Goal: Check status

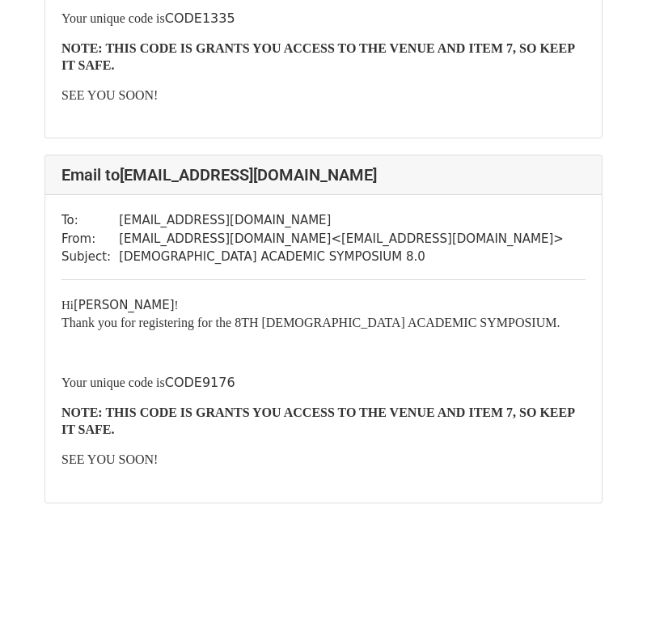
scroll to position [1082, 0]
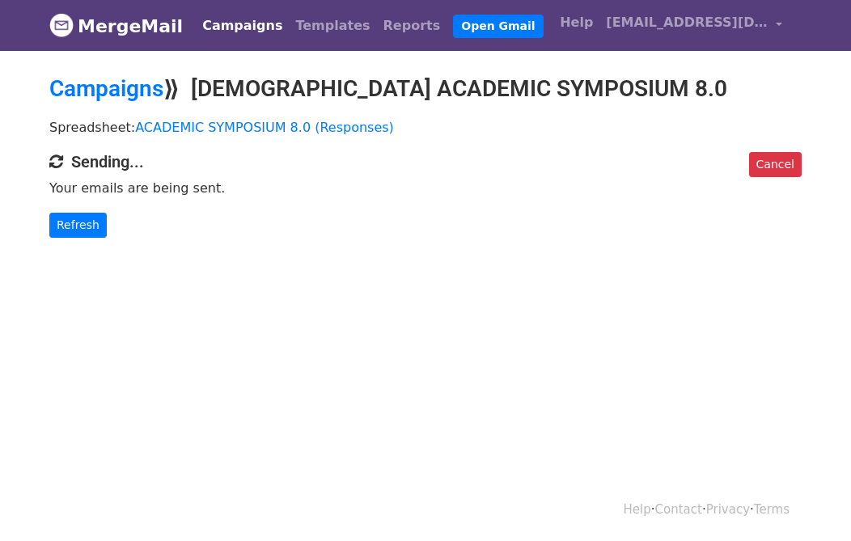
click at [83, 237] on body "MergeMail Campaigns Templates Reports Open Gmail Daily emails left: 50 Help tem…" at bounding box center [425, 151] width 851 height 303
click at [84, 227] on link "Refresh" at bounding box center [77, 225] width 57 height 25
